Goal: Find specific page/section: Find specific page/section

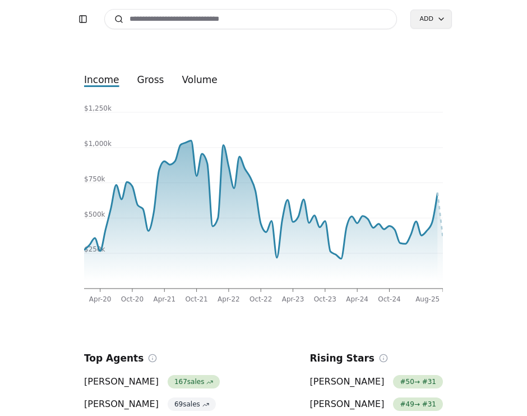
click at [273, 26] on input at bounding box center [250, 19] width 293 height 20
paste input "*********"
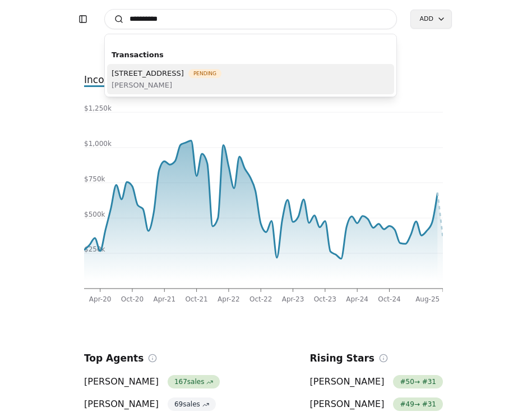
type input "*********"
click at [222, 88] on span "Emily Anderson" at bounding box center [167, 85] width 110 height 12
